Goal: Task Accomplishment & Management: Complete application form

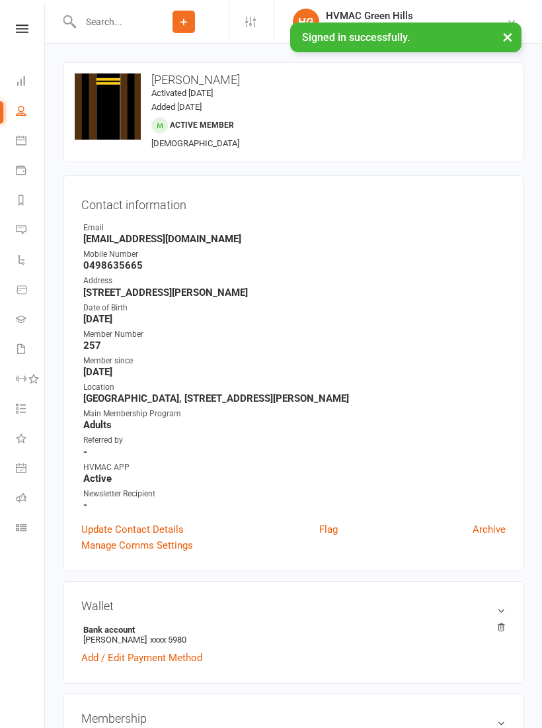
click at [113, 13] on input "text" at bounding box center [107, 22] width 63 height 19
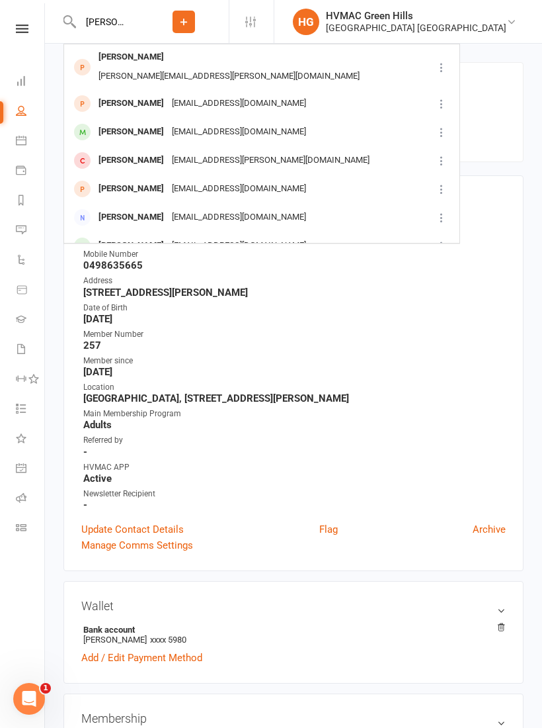
type input "[PERSON_NAME]"
click at [243, 67] on div "[PERSON_NAME][EMAIL_ADDRESS][PERSON_NAME][DOMAIN_NAME]" at bounding box center [229, 76] width 269 height 19
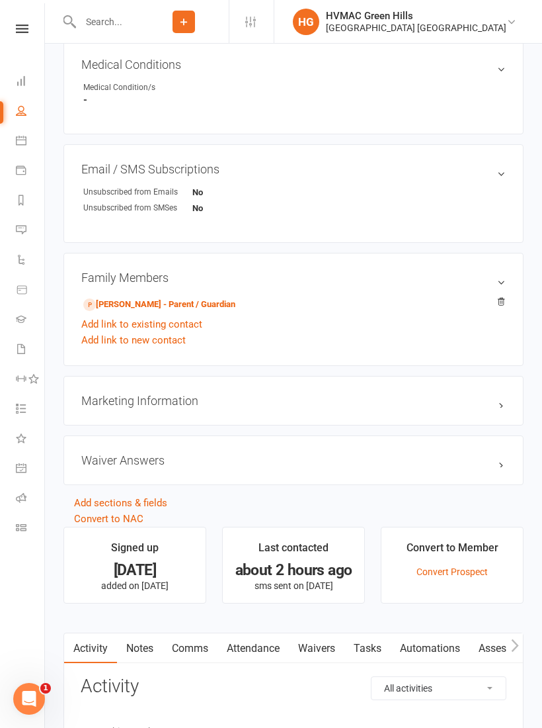
scroll to position [706, 0]
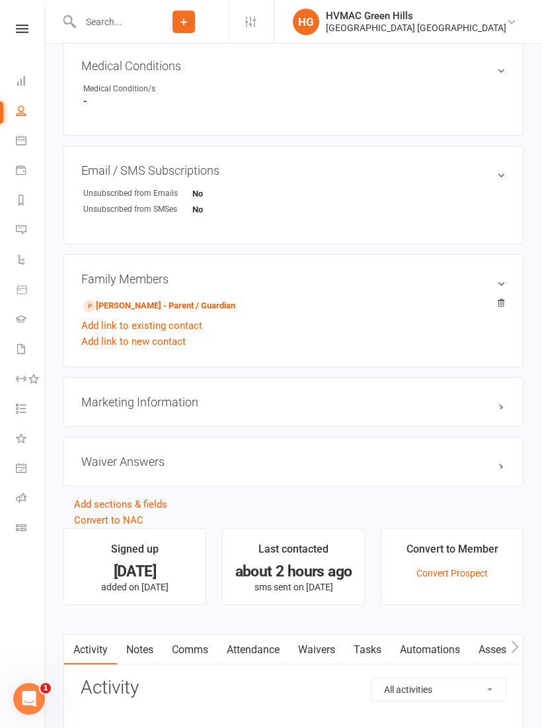
click at [226, 306] on link "[PERSON_NAME] - Parent / Guardian" at bounding box center [159, 306] width 152 height 14
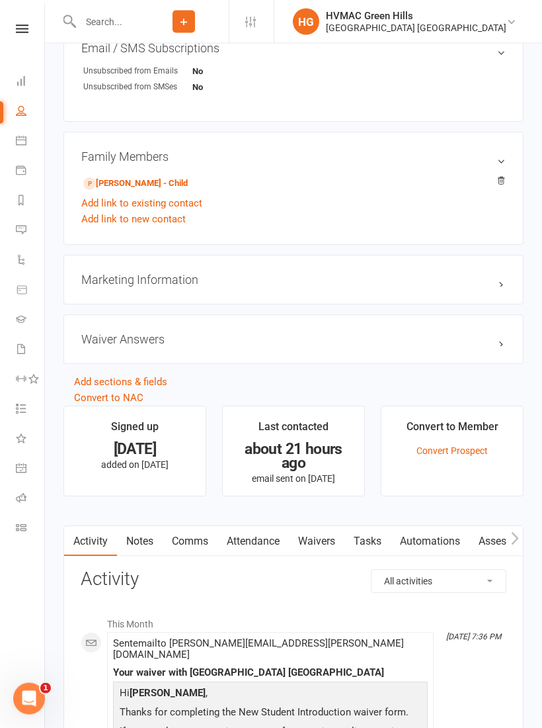
scroll to position [829, 0]
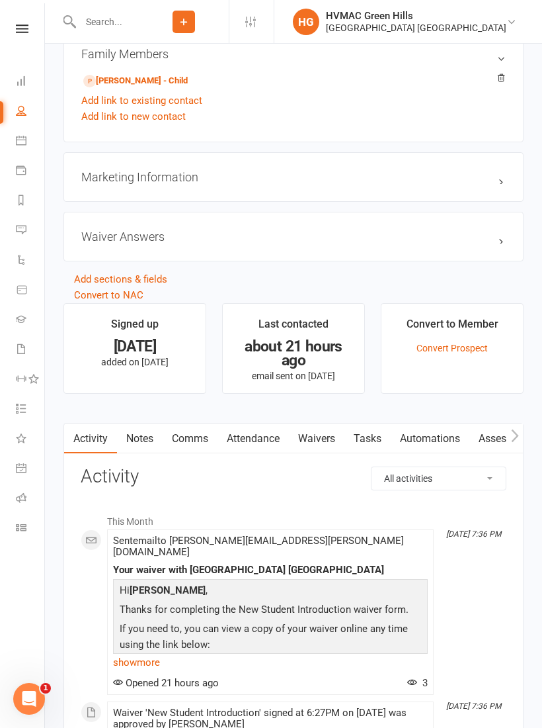
click at [327, 441] on link "Waivers" at bounding box center [317, 438] width 56 height 30
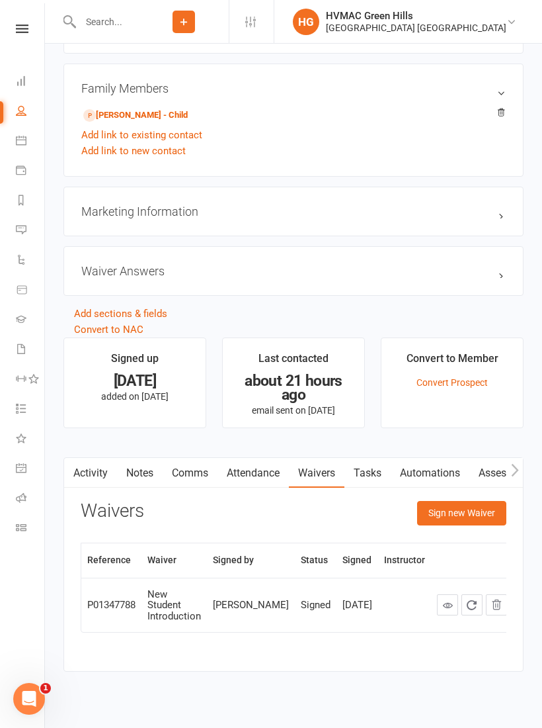
click at [472, 512] on button "Sign new Waiver" at bounding box center [461, 513] width 89 height 24
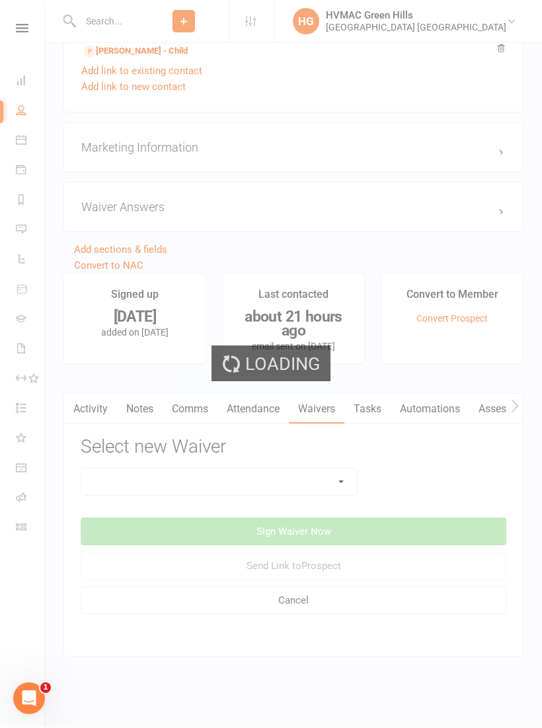
scroll to position [972, 0]
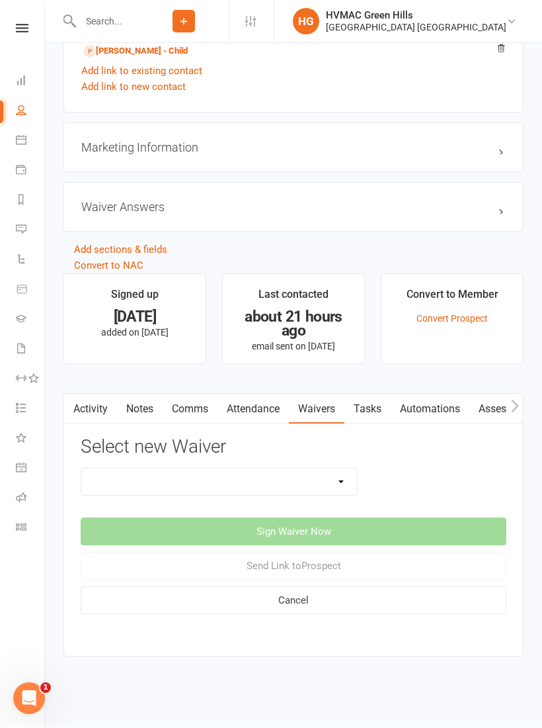
click at [339, 476] on select "8 Week Fitness Challenge Basic Membership Form Cancellation Form Dojo Transfer …" at bounding box center [219, 482] width 276 height 26
click at [345, 477] on select "8 Week Fitness Challenge Basic Membership Form Cancellation Form Dojo Transfer …" at bounding box center [219, 482] width 276 height 26
select select "5631"
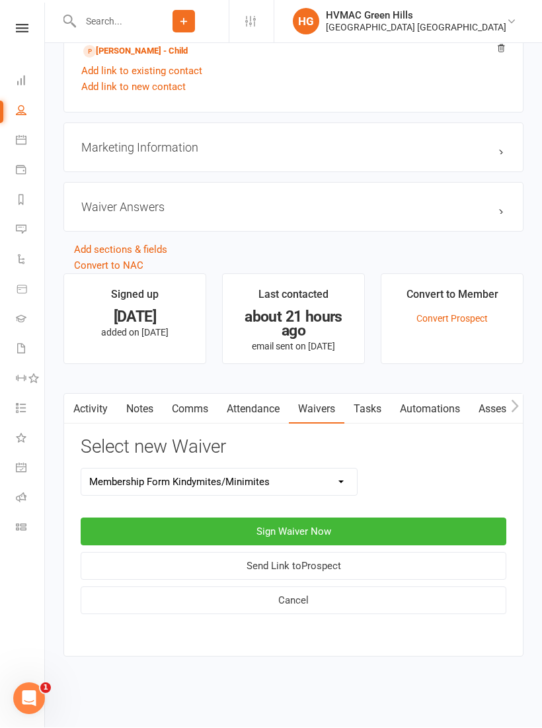
click at [355, 519] on button "Sign Waiver Now" at bounding box center [294, 532] width 426 height 28
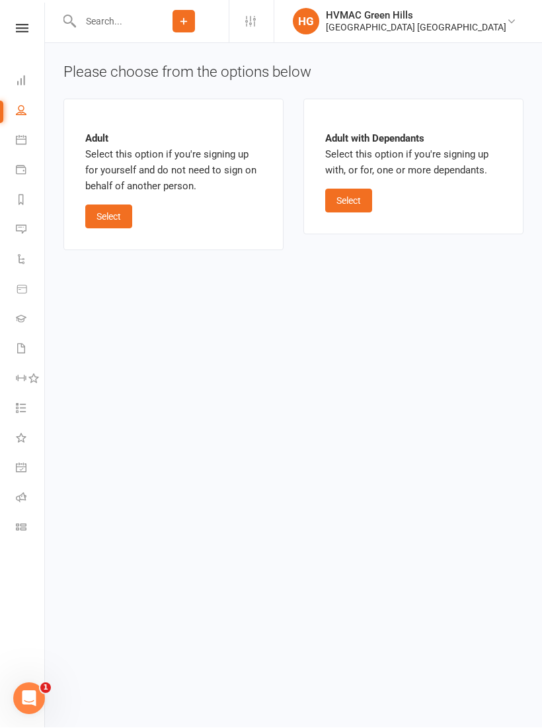
click at [361, 189] on button "Select" at bounding box center [348, 201] width 47 height 24
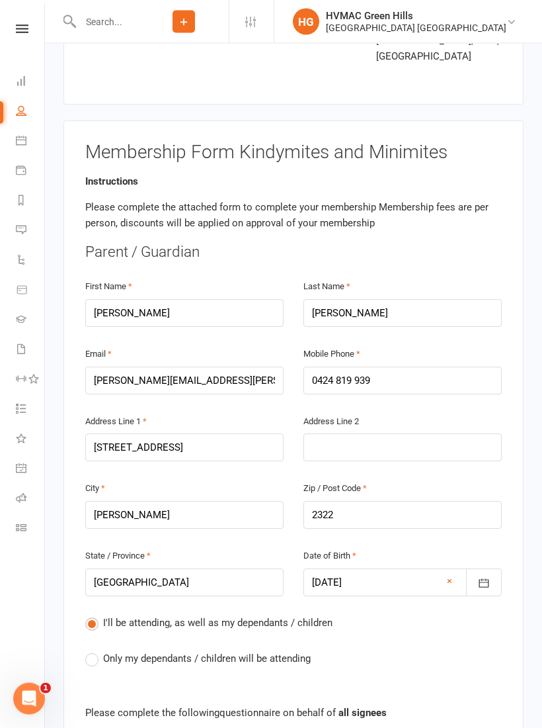
click at [119, 651] on span "Only my dependants / children will be attending" at bounding box center [207, 658] width 208 height 14
click at [94, 651] on input "Only my dependants / children will be attending" at bounding box center [89, 651] width 9 height 0
radio input "true"
radio input "false"
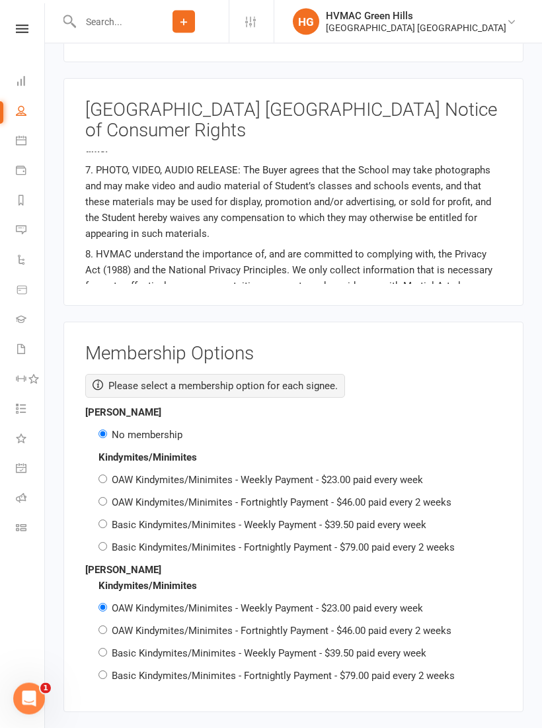
scroll to position [2016, 0]
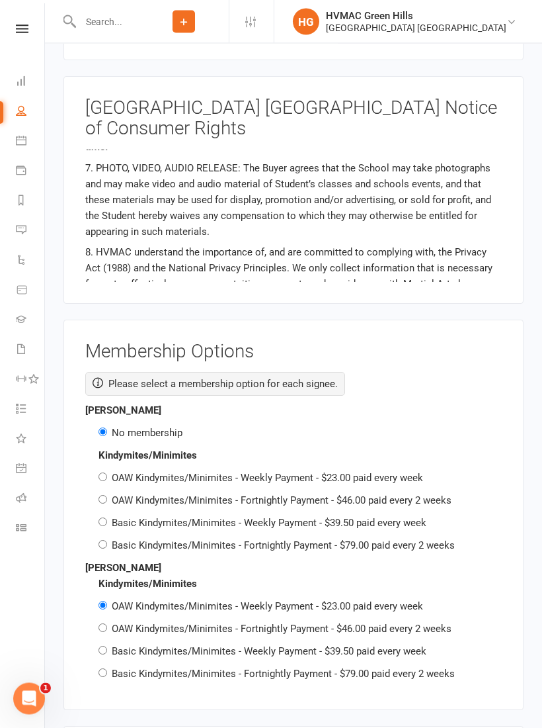
click at [425, 623] on label "OAW Kindymites/Minimites - Fortnightly Payment - $46.00 paid every 2 weeks" at bounding box center [282, 629] width 340 height 12
click at [107, 624] on input "OAW Kindymites/Minimites - Fortnightly Payment - $46.00 paid every 2 weeks" at bounding box center [103, 628] width 9 height 9
radio input "true"
radio input "false"
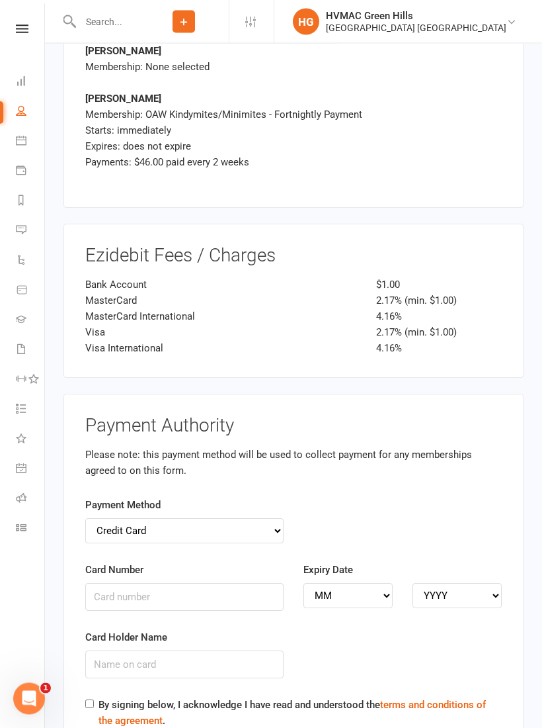
scroll to position [2752, 0]
click at [259, 518] on select "Credit Card Bank Account" at bounding box center [184, 530] width 198 height 25
select select "bank_account"
click at [155, 582] on input "BSB" at bounding box center [184, 596] width 198 height 28
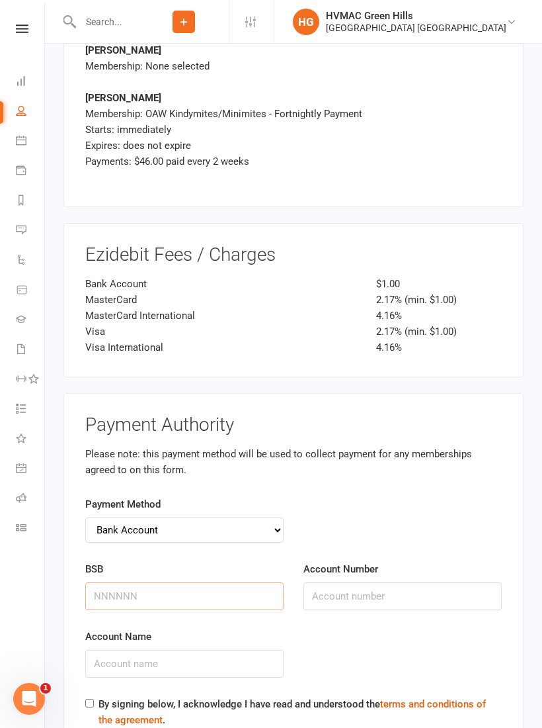
scroll to position [2786, 0]
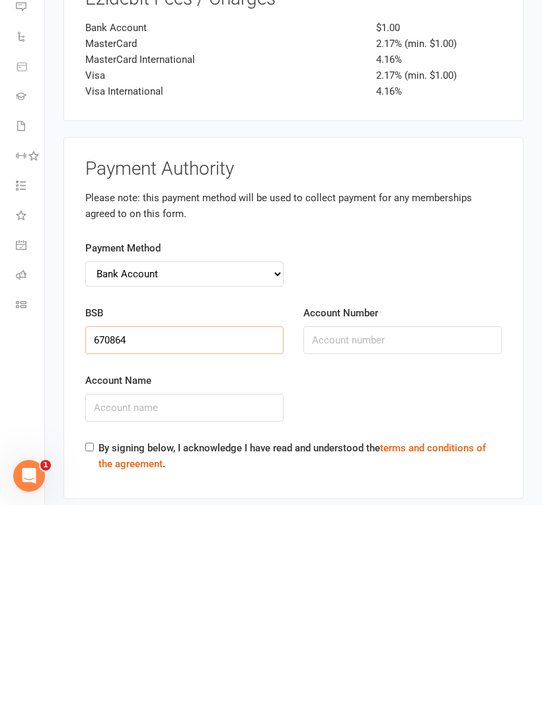
type input "670864"
click at [380, 549] on input "Account Number" at bounding box center [403, 563] width 198 height 28
type input "33082215"
click at [238, 617] on input "Account Name" at bounding box center [184, 631] width 198 height 28
type input "[PERSON_NAME]"
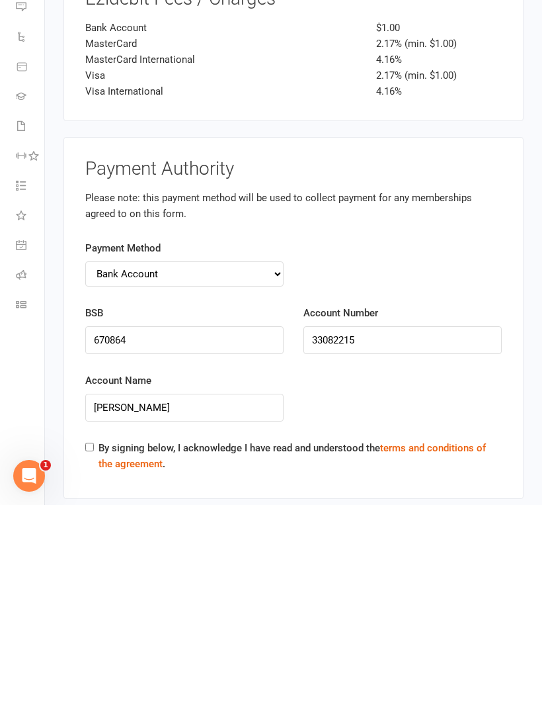
click at [91, 665] on input "By signing below, I acknowledge I have read and understood the terms and condit…" at bounding box center [89, 669] width 9 height 9
checkbox input "true"
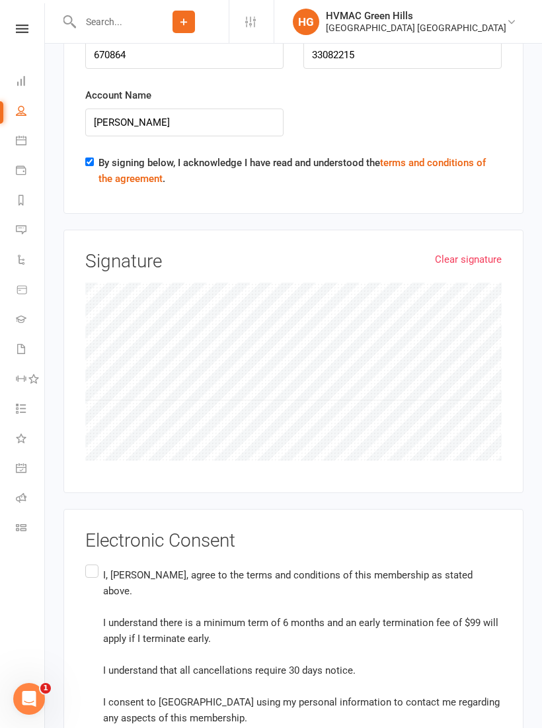
scroll to position [3332, 0]
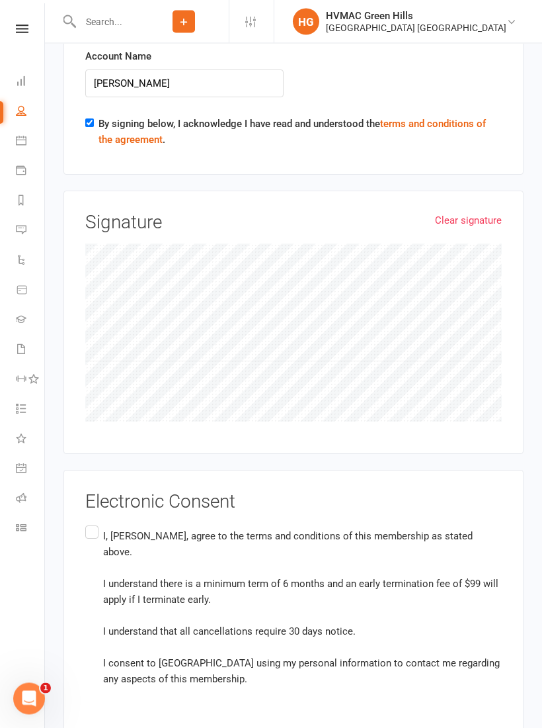
click at [87, 523] on label "I, [PERSON_NAME], agree to the terms and conditions of this membership as state…" at bounding box center [293, 607] width 417 height 169
click at [87, 523] on input "I, [PERSON_NAME], agree to the terms and conditions of this membership as state…" at bounding box center [89, 523] width 9 height 0
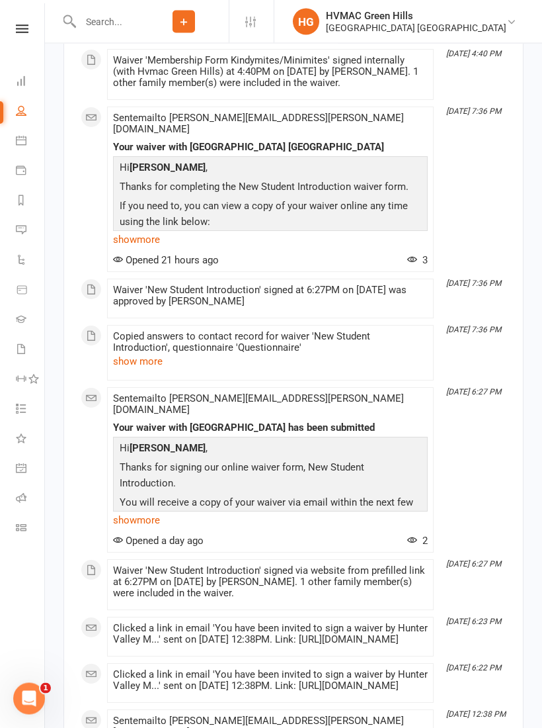
scroll to position [1585, 0]
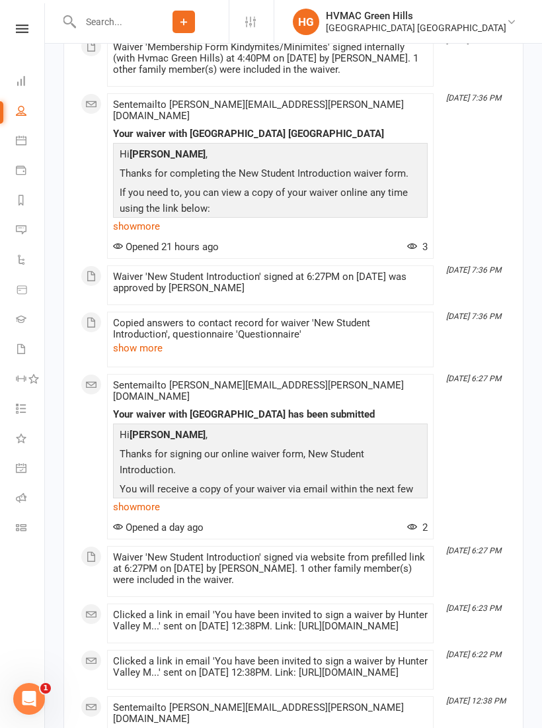
click at [97, 21] on input "text" at bounding box center [107, 22] width 63 height 19
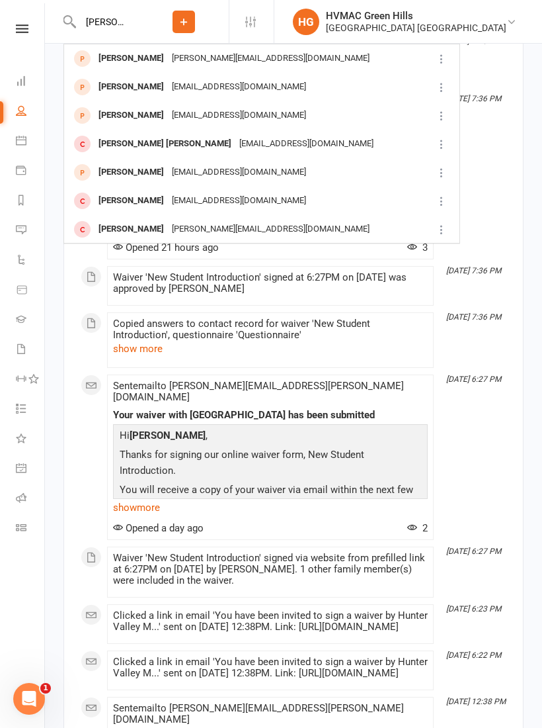
type input "[PERSON_NAME]"
click at [201, 57] on div "[PERSON_NAME][EMAIL_ADDRESS][DOMAIN_NAME]" at bounding box center [271, 58] width 206 height 19
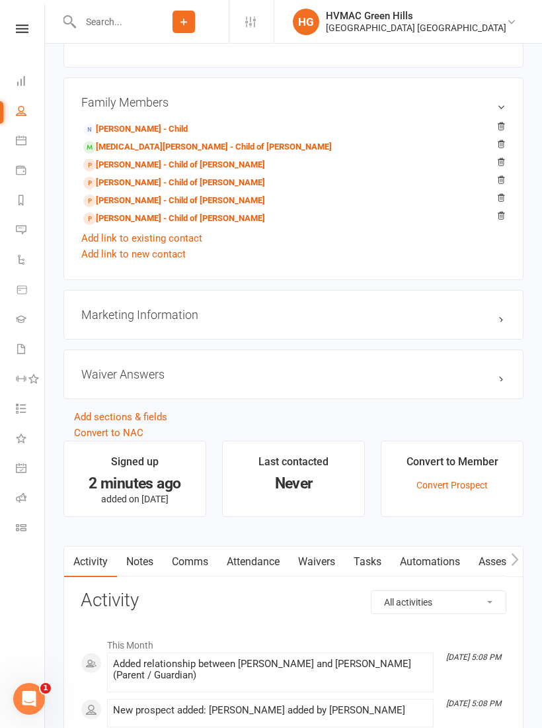
click at [323, 555] on link "Waivers" at bounding box center [317, 561] width 56 height 30
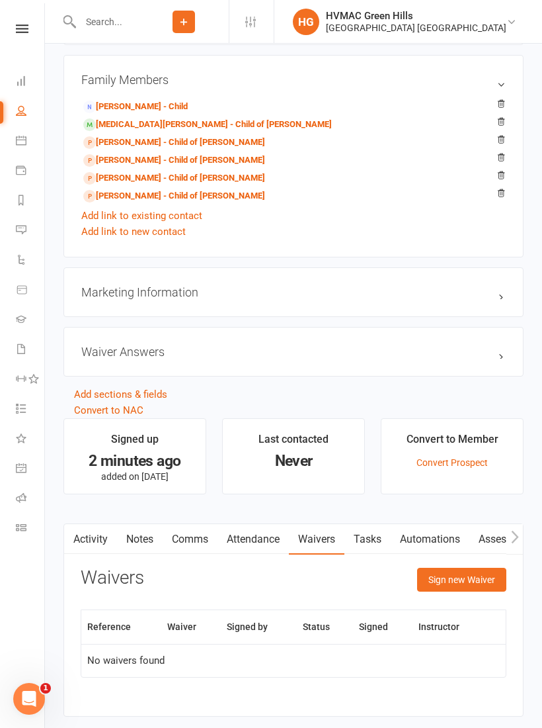
click at [478, 571] on button "Sign new Waiver" at bounding box center [461, 580] width 89 height 24
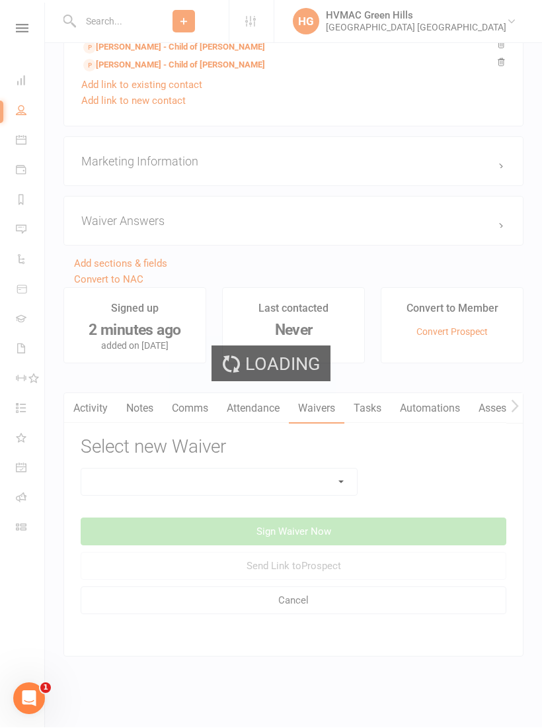
scroll to position [1046, 0]
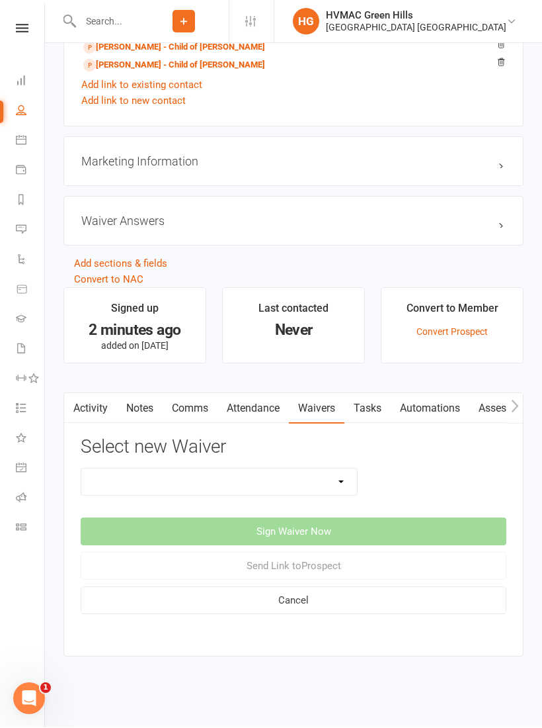
click at [337, 469] on select "3 months free Membership 8 Week Fitness Challenge Basic Membership Form Cancell…" at bounding box center [219, 482] width 276 height 26
select select "14917"
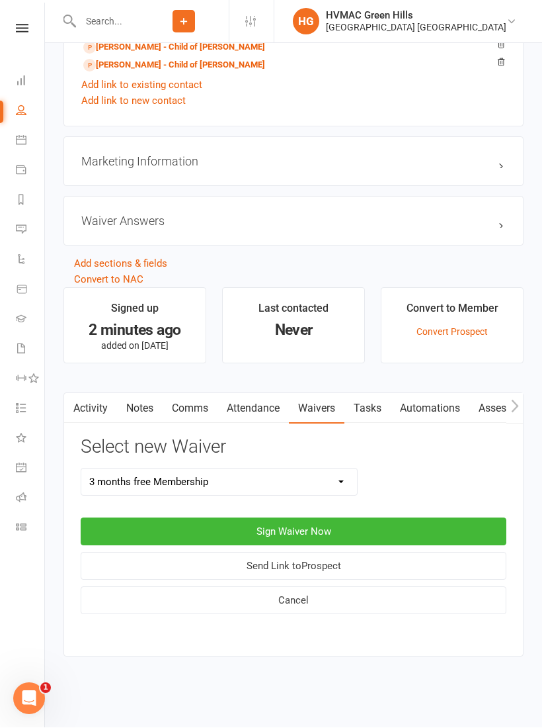
click at [334, 522] on button "Sign Waiver Now" at bounding box center [294, 532] width 426 height 28
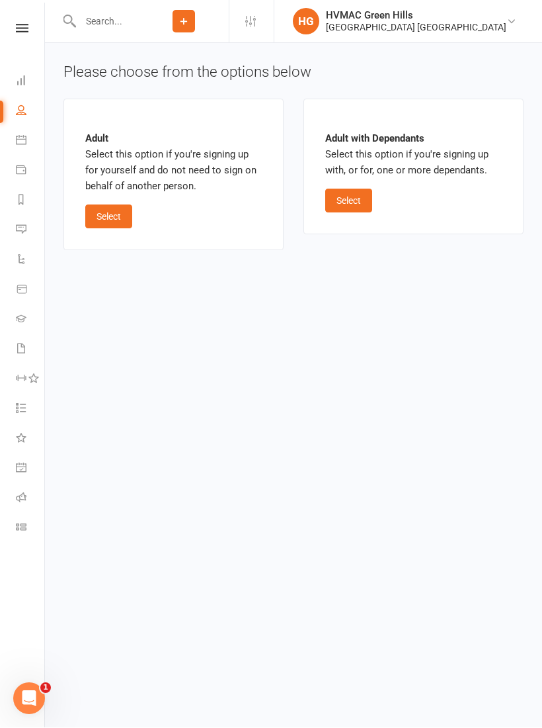
click at [351, 190] on button "Select" at bounding box center [348, 201] width 47 height 24
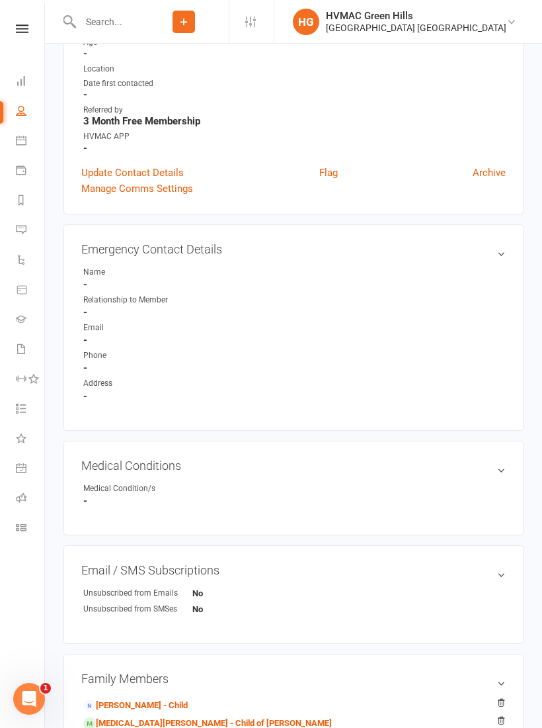
scroll to position [952, 0]
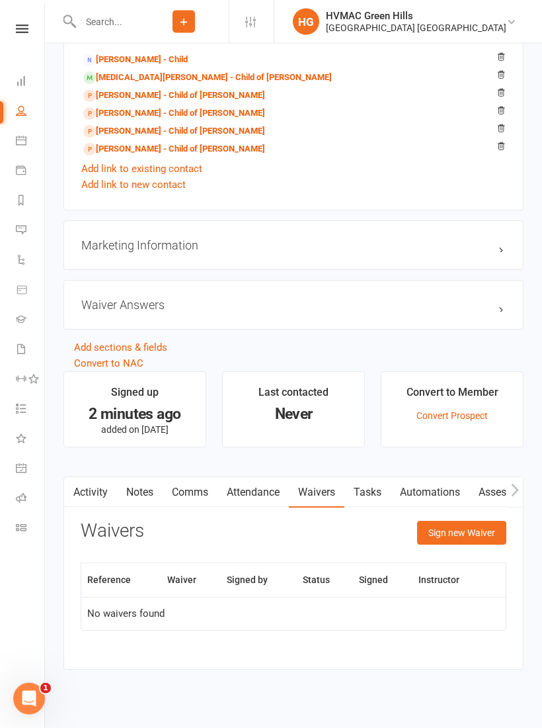
click at [472, 534] on button "Sign new Waiver" at bounding box center [461, 533] width 89 height 24
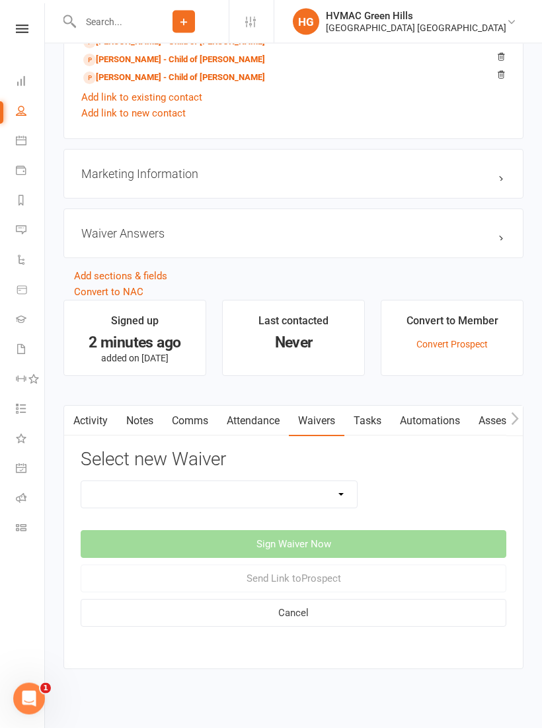
scroll to position [1023, 0]
click at [347, 489] on select "3 months free Membership 8 Week Fitness Challenge Basic Membership Form Cancell…" at bounding box center [219, 495] width 276 height 26
select select "14917"
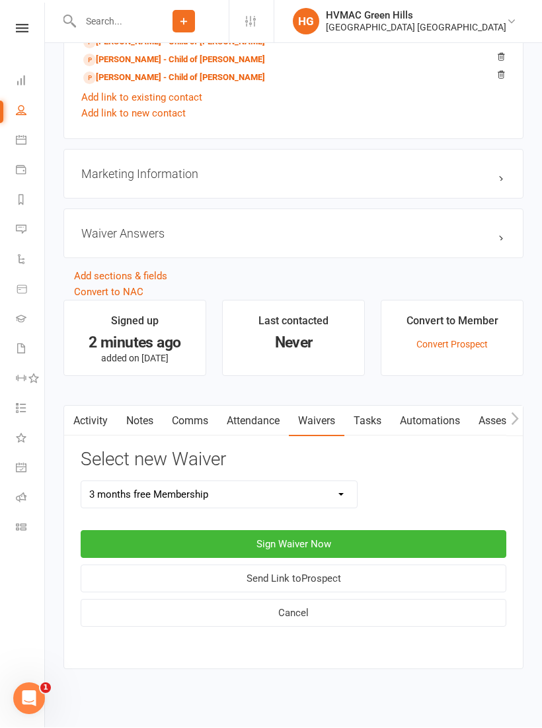
click at [359, 539] on button "Sign Waiver Now" at bounding box center [294, 545] width 426 height 28
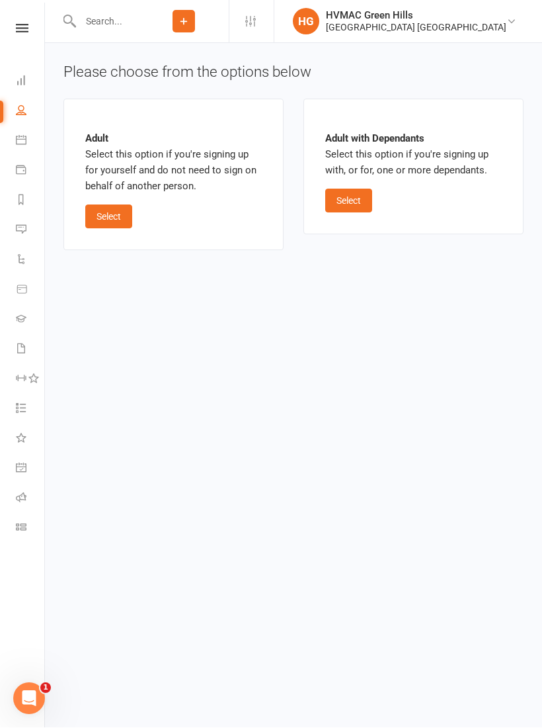
click at [122, 211] on button "Select" at bounding box center [108, 217] width 47 height 24
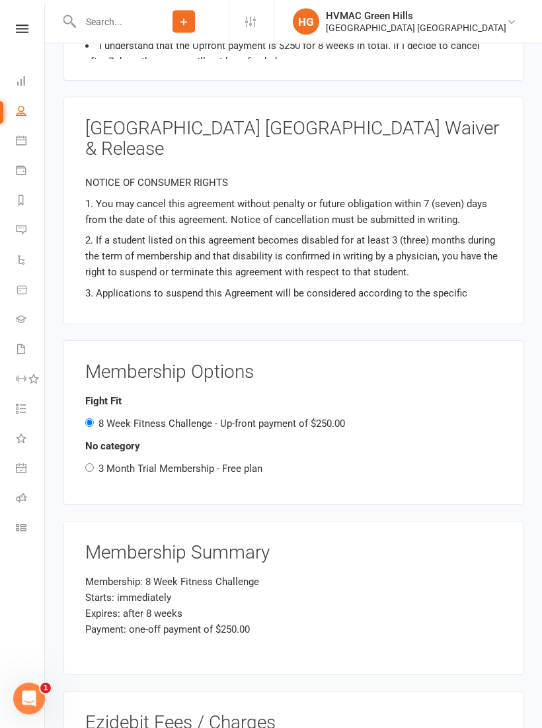
scroll to position [1296, 0]
click at [96, 460] on div "3 Month Trial Membership - Free plan" at bounding box center [293, 468] width 417 height 16
click at [93, 463] on input "3 Month Trial Membership - Free plan" at bounding box center [89, 467] width 9 height 9
radio input "true"
radio input "false"
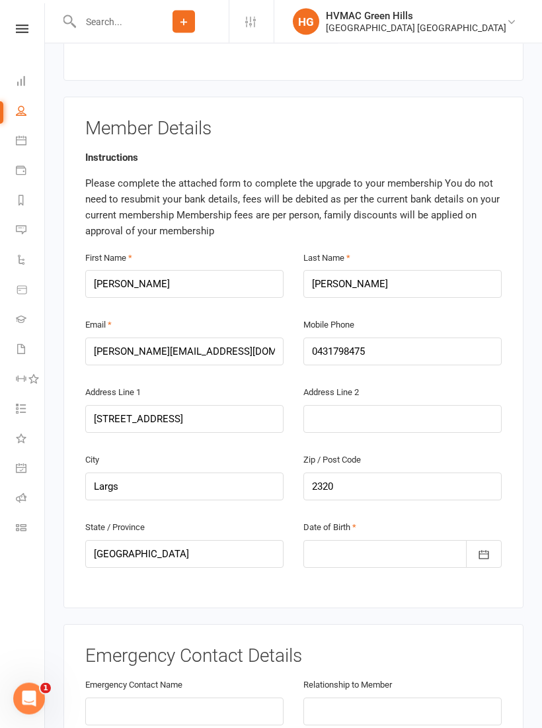
scroll to position [0, 0]
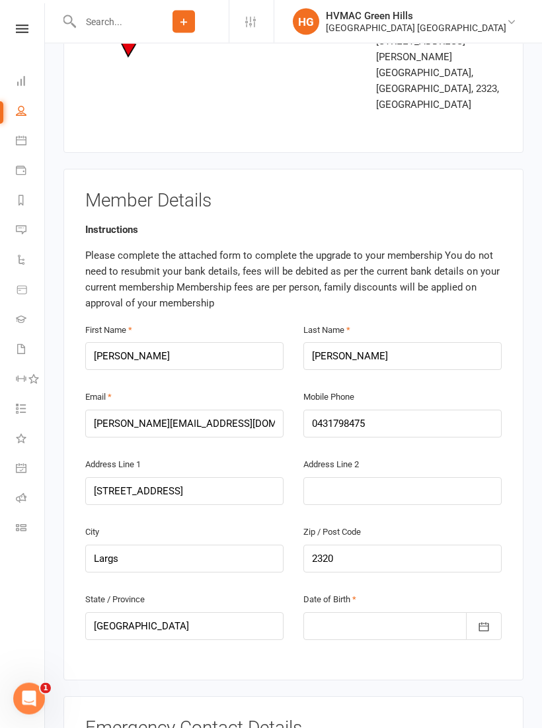
click at [376, 613] on div at bounding box center [403, 627] width 198 height 28
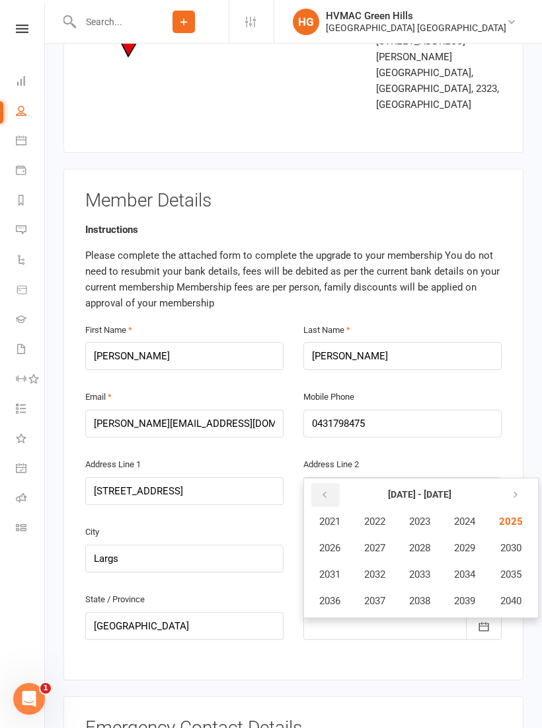
click at [326, 483] on button "button" at bounding box center [326, 495] width 28 height 24
click at [325, 490] on icon "button" at bounding box center [324, 495] width 9 height 11
click at [470, 542] on span "1989" at bounding box center [464, 548] width 21 height 12
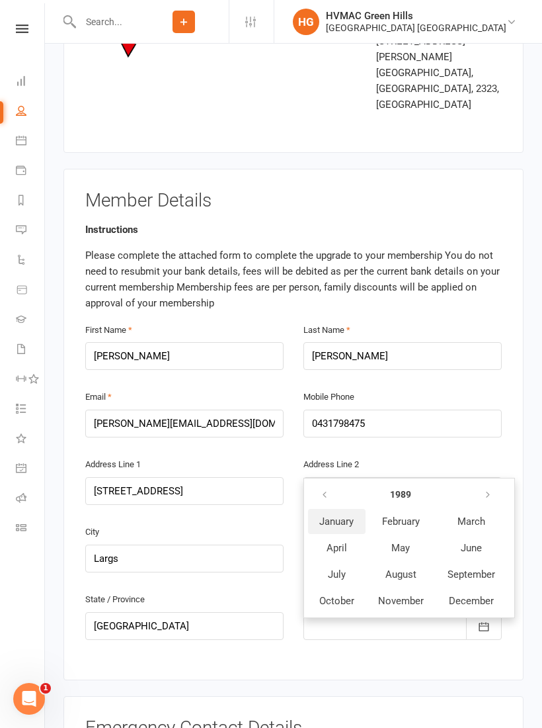
click at [340, 509] on button "January" at bounding box center [337, 521] width 58 height 25
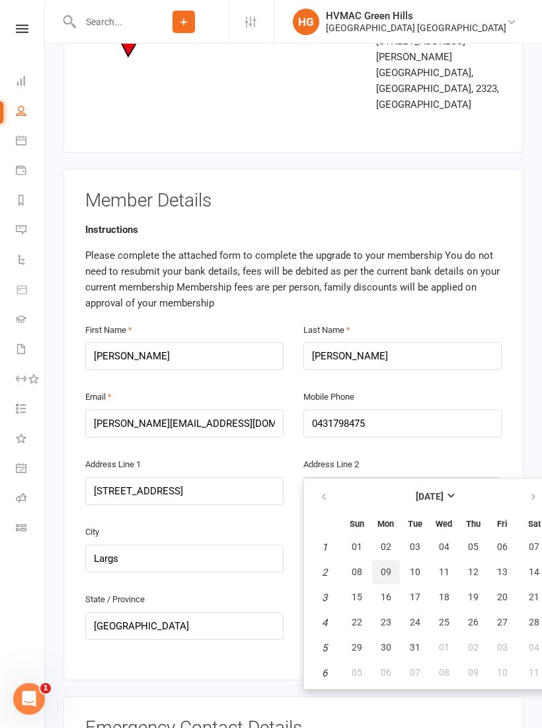
click at [390, 560] on button "09" at bounding box center [386, 572] width 28 height 24
type input "[DATE]"
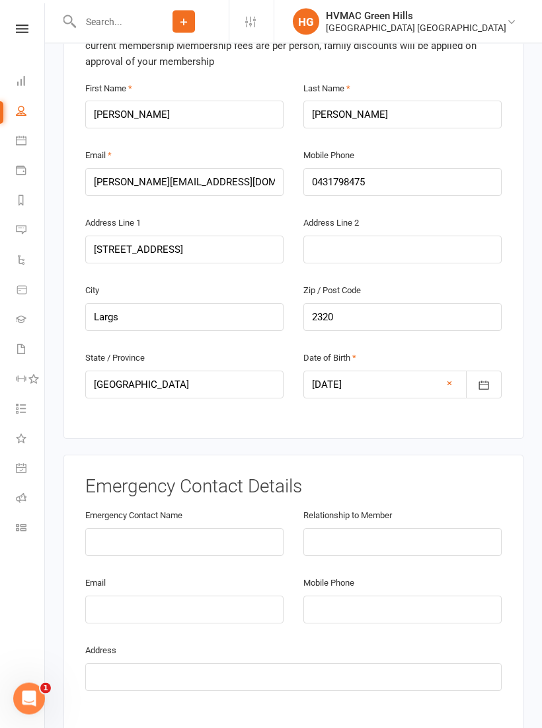
scroll to position [404, 0]
click at [208, 527] on input "text" at bounding box center [184, 541] width 198 height 28
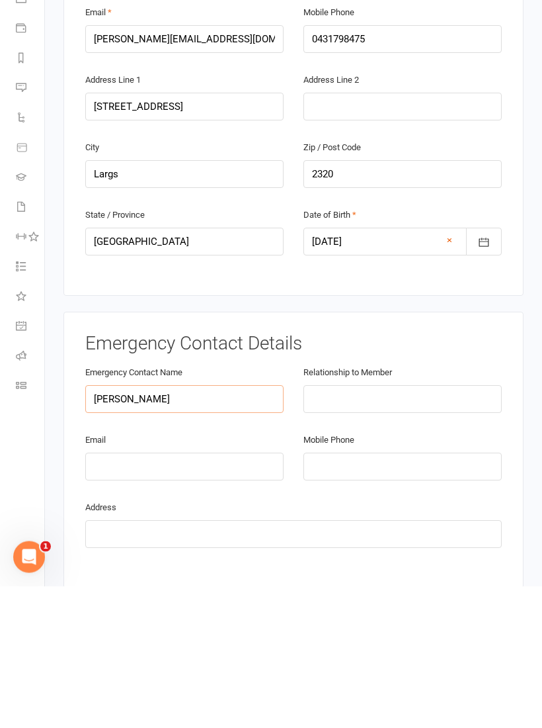
type input "[PERSON_NAME]"
click at [415, 527] on input "text" at bounding box center [403, 541] width 198 height 28
type input "Kids mother"
click at [185, 595] on input "email" at bounding box center [184, 609] width 198 height 28
type input "[PERSON_NAME][EMAIL_ADDRESS][PERSON_NAME][DOMAIN_NAME]"
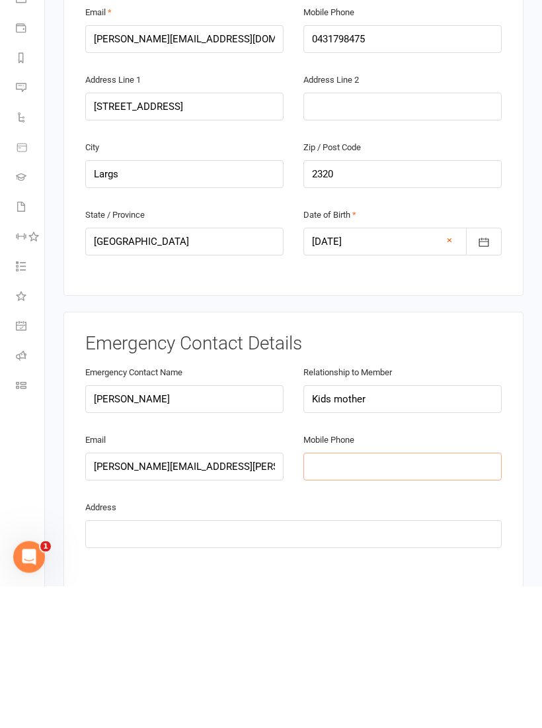
click at [395, 595] on input "tel" at bounding box center [403, 609] width 198 height 28
type input "0402758844"
click at [374, 662] on input "text" at bounding box center [293, 676] width 417 height 28
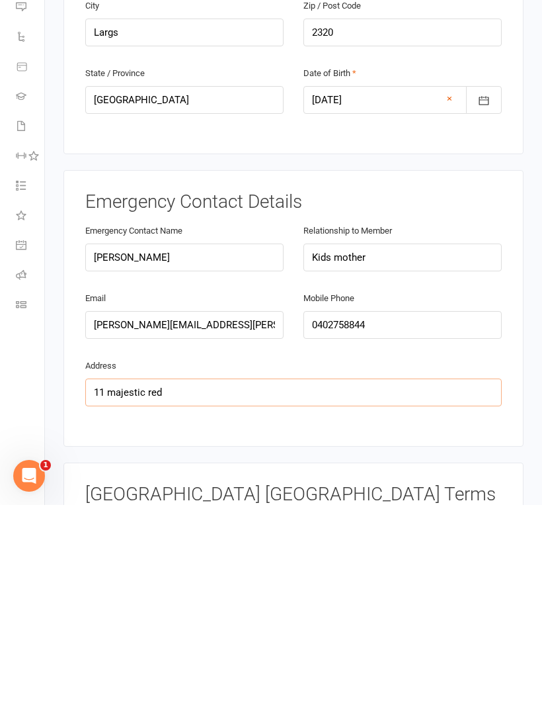
scroll to position [464, 0]
click at [157, 601] on input "11 majestic red Largs" at bounding box center [293, 615] width 417 height 28
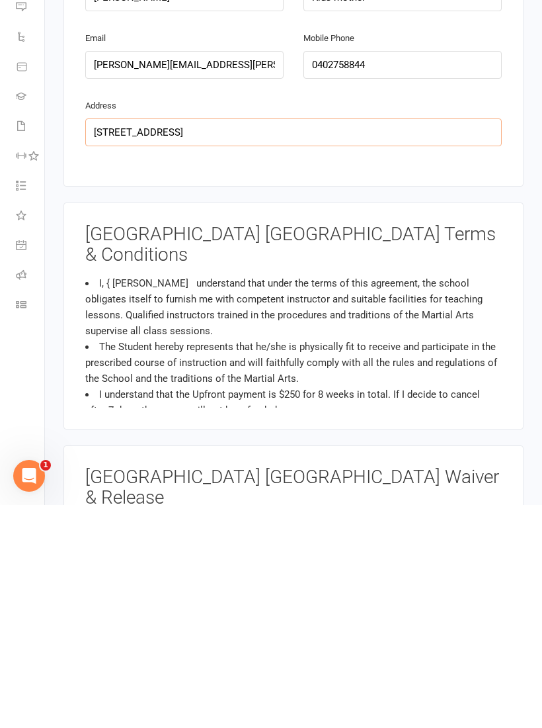
scroll to position [725, 0]
click at [362, 341] on input "[STREET_ADDRESS]" at bounding box center [293, 355] width 417 height 28
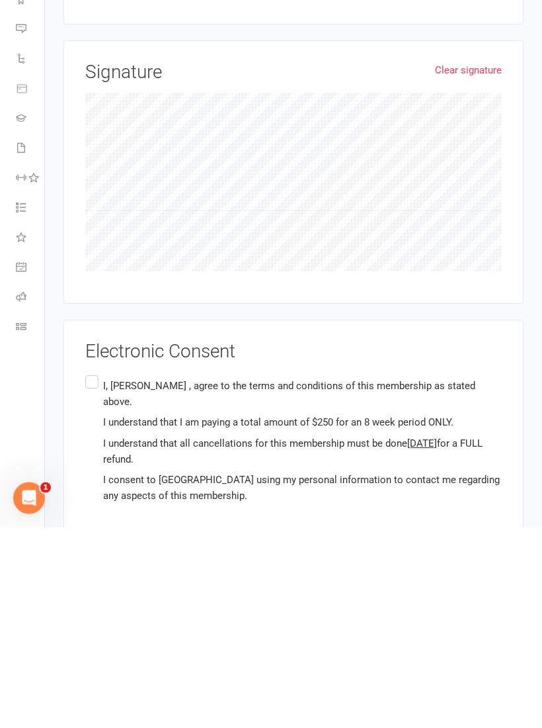
scroll to position [1773, 0]
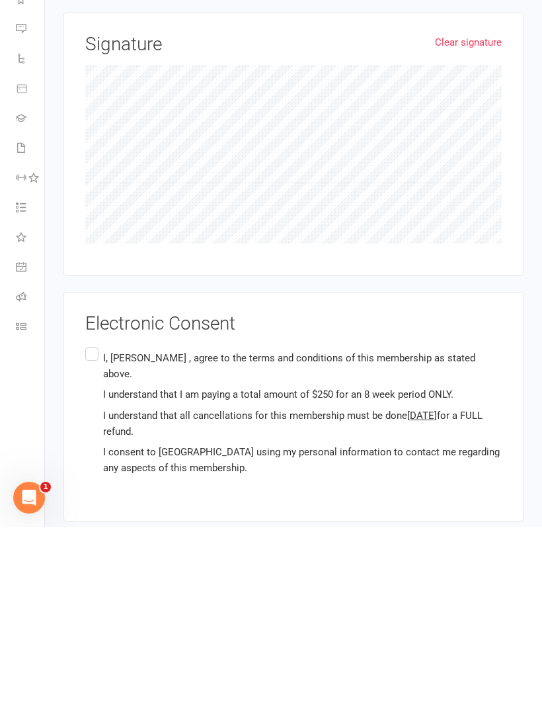
type input "[STREET_ADDRESS]"
click at [93, 546] on label "I, [PERSON_NAME] , agree to the terms and conditions of this membership as stat…" at bounding box center [293, 614] width 417 height 136
click at [93, 546] on input "I, [PERSON_NAME] , agree to the terms and conditions of this membership as stat…" at bounding box center [89, 546] width 9 height 0
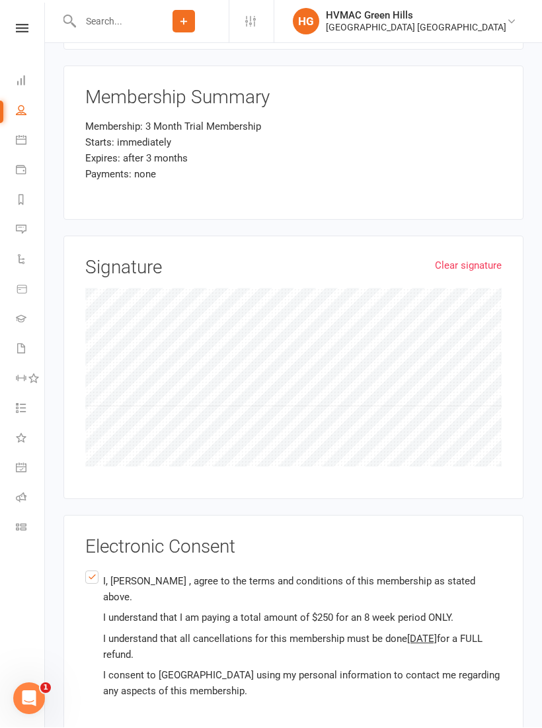
click at [86, 568] on label "I, [PERSON_NAME] , agree to the terms and conditions of this membership as stat…" at bounding box center [293, 636] width 417 height 136
click at [86, 568] on input "I, [PERSON_NAME] , agree to the terms and conditions of this membership as stat…" at bounding box center [89, 568] width 9 height 0
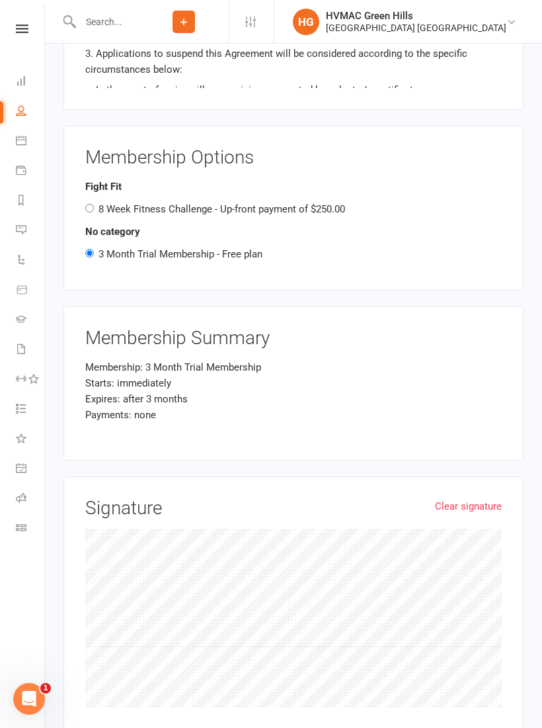
scroll to position [1510, 0]
click at [476, 499] on link "Clear signature" at bounding box center [468, 507] width 67 height 16
click at [474, 499] on link "Clear signature" at bounding box center [468, 507] width 67 height 16
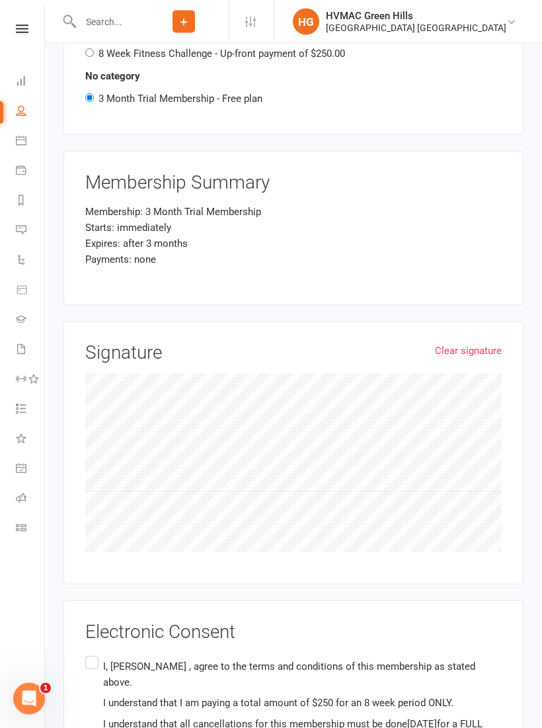
scroll to position [1666, 0]
click at [91, 653] on label "I, [PERSON_NAME] , agree to the terms and conditions of this membership as stat…" at bounding box center [293, 721] width 417 height 136
click at [91, 653] on input "I, [PERSON_NAME] , agree to the terms and conditions of this membership as stat…" at bounding box center [89, 653] width 9 height 0
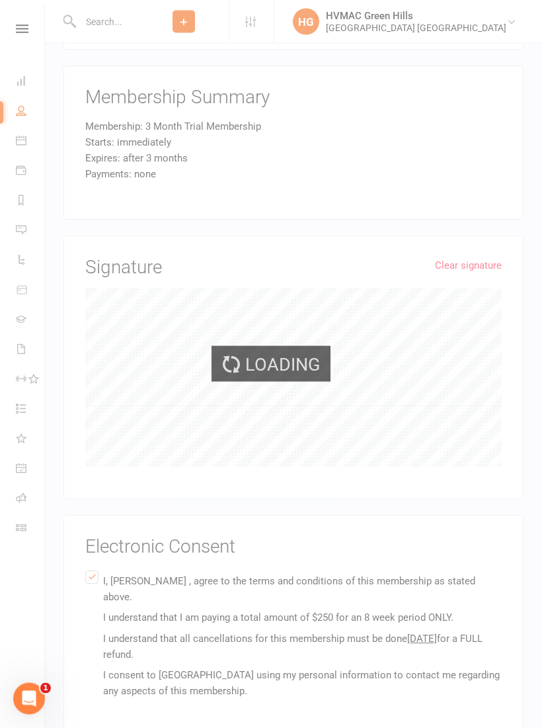
scroll to position [1750, 0]
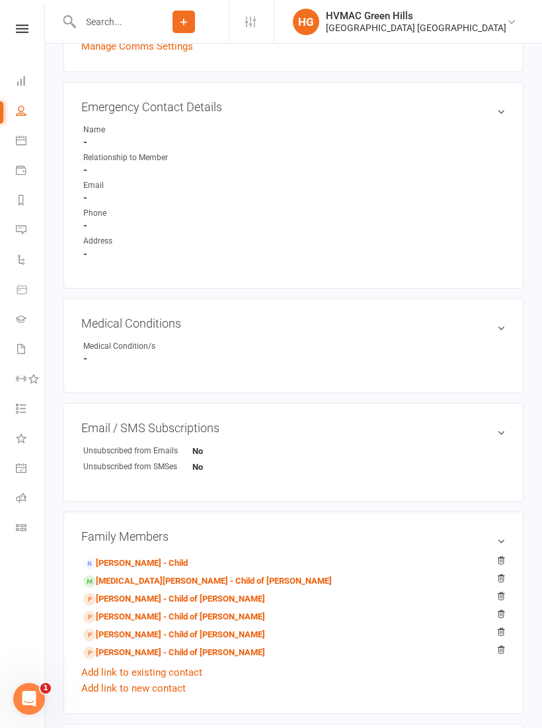
scroll to position [450, 0]
click at [497, 309] on div "Medical Conditions edit Medical Condition/s -" at bounding box center [294, 345] width 460 height 95
click at [505, 327] on h3 "Medical Conditions edit" at bounding box center [293, 323] width 425 height 14
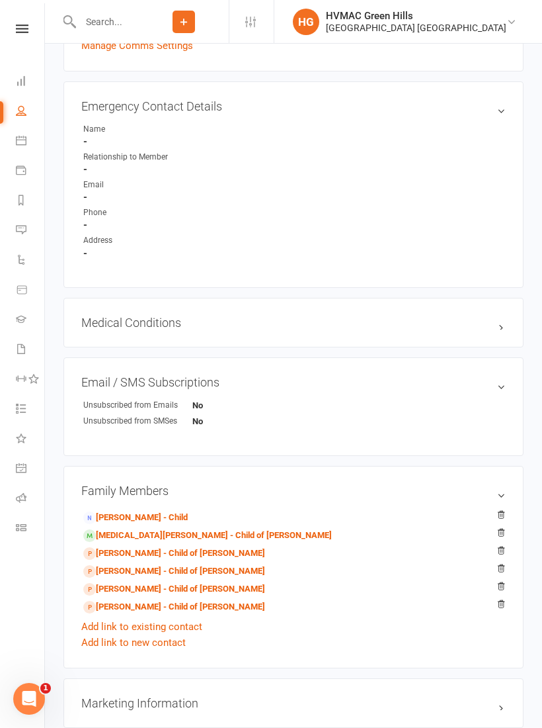
click at [500, 321] on h3 "Medical Conditions edit" at bounding box center [293, 323] width 425 height 14
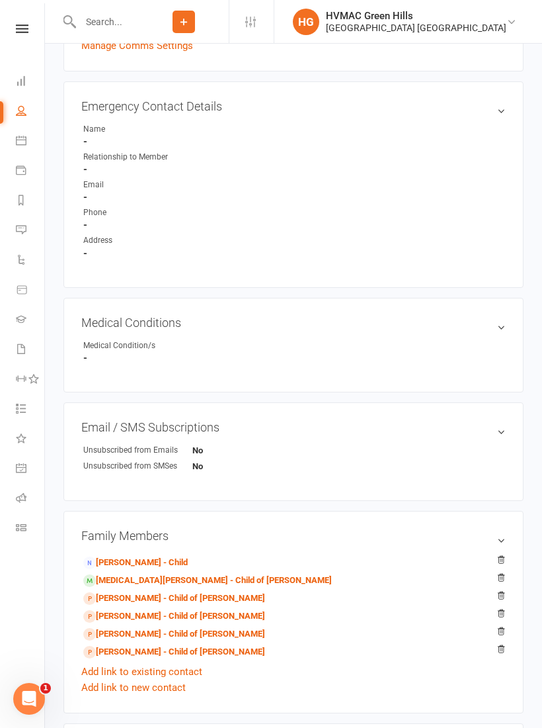
click at [489, 308] on div "Medical Conditions edit Medical Condition/s -" at bounding box center [294, 345] width 460 height 95
click at [117, 361] on strong "-" at bounding box center [294, 358] width 423 height 12
click at [89, 343] on div "Medical Condition/s" at bounding box center [137, 345] width 109 height 13
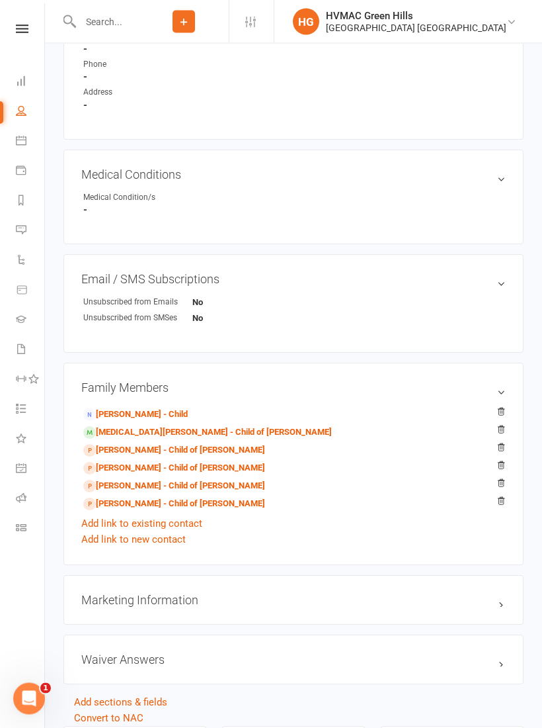
scroll to position [651, 0]
